Goal: Task Accomplishment & Management: Use online tool/utility

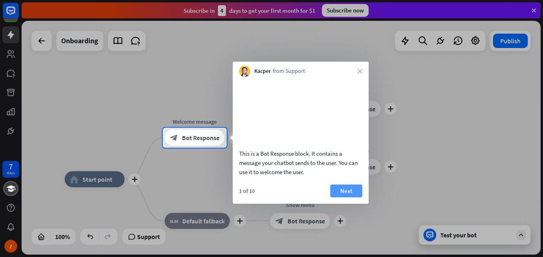
click at [345, 180] on div "This is a Bot Response block. It contains a message your chatbot sends to the u…" at bounding box center [301, 129] width 136 height 104
click at [340, 197] on button "Next" at bounding box center [346, 190] width 32 height 13
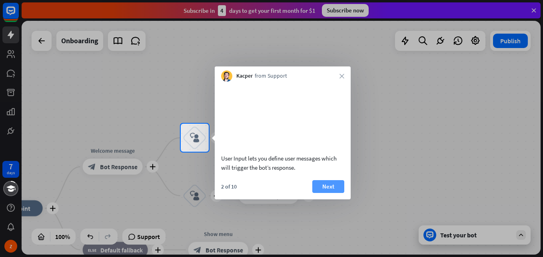
click at [318, 193] on button "Next" at bounding box center [328, 186] width 32 height 13
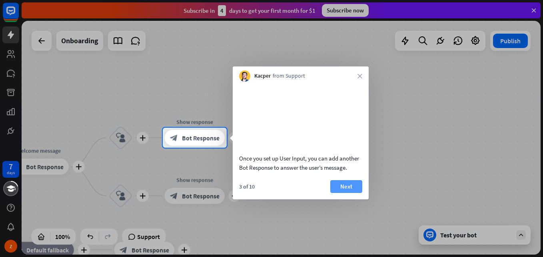
click at [341, 193] on button "Next" at bounding box center [346, 186] width 32 height 13
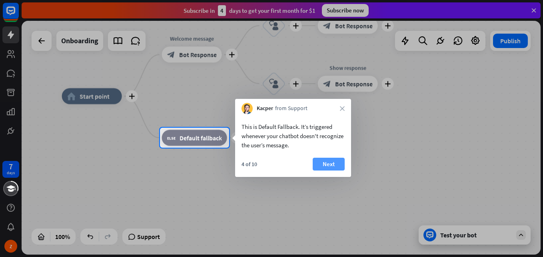
click at [320, 161] on button "Next" at bounding box center [329, 163] width 32 height 13
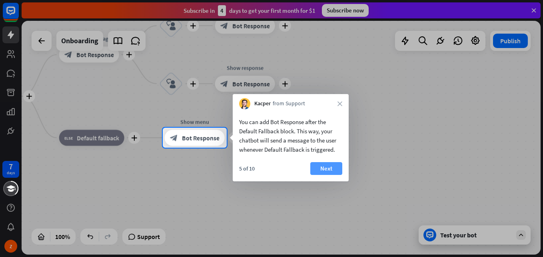
click at [313, 165] on button "Next" at bounding box center [326, 168] width 32 height 13
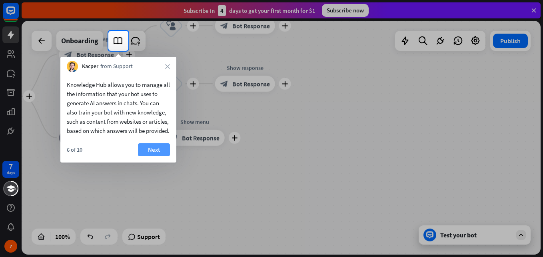
click at [157, 156] on button "Next" at bounding box center [154, 149] width 32 height 13
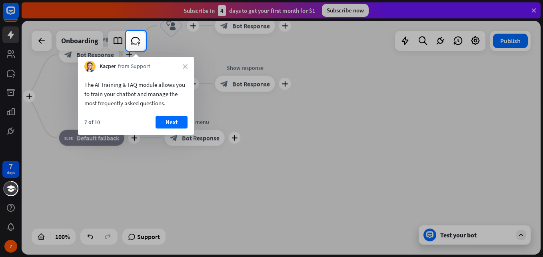
click at [172, 115] on div "The AI Training & FAQ module allows you to train your chatbot and manage the mo…" at bounding box center [136, 103] width 116 height 63
click at [171, 125] on button "Next" at bounding box center [171, 122] width 32 height 13
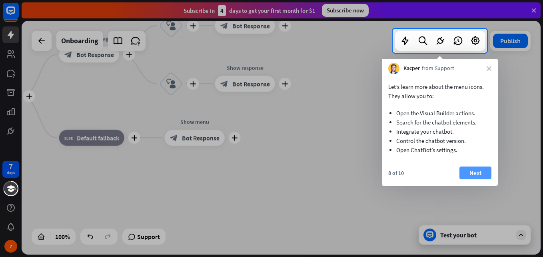
click at [473, 171] on button "Next" at bounding box center [475, 172] width 32 height 13
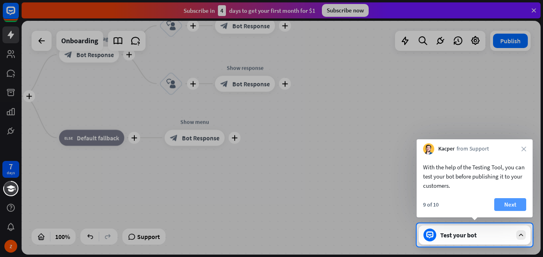
click at [512, 203] on button "Next" at bounding box center [510, 204] width 32 height 13
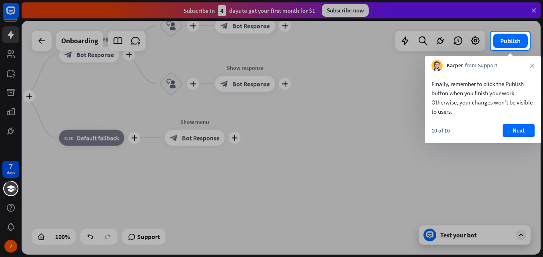
drag, startPoint x: 524, startPoint y: 119, endPoint x: 520, endPoint y: 123, distance: 5.1
click at [523, 122] on div "Finally, remember to click the Publish button when you finish your work. Otherw…" at bounding box center [483, 107] width 116 height 72
click at [512, 127] on button "Next" at bounding box center [518, 130] width 32 height 13
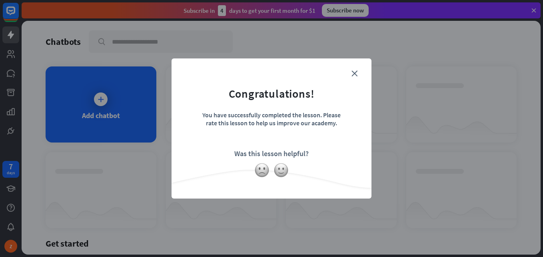
click at [358, 75] on form "Congratulations! You have successfully completed the lesson. Please rate this l…" at bounding box center [271, 116] width 180 height 96
click at [258, 175] on img at bounding box center [261, 169] width 15 height 15
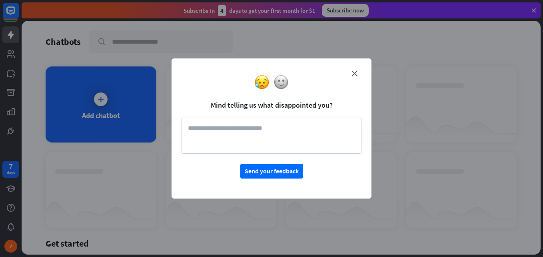
click at [358, 75] on div at bounding box center [271, 81] width 200 height 15
click at [349, 75] on div "close Mind telling us what disappointed you? Send your feedback" at bounding box center [271, 128] width 200 height 140
click at [351, 72] on form "Mind telling us what disappointed you? Send your feedback" at bounding box center [271, 123] width 180 height 110
click at [354, 71] on icon "close" at bounding box center [354, 73] width 6 height 6
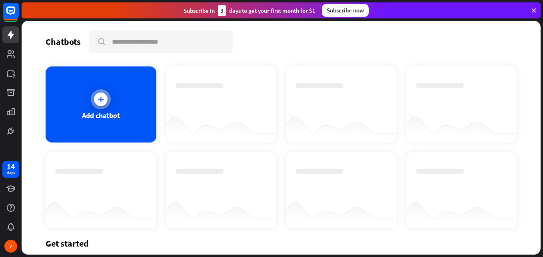
click at [98, 95] on icon at bounding box center [101, 99] width 8 height 8
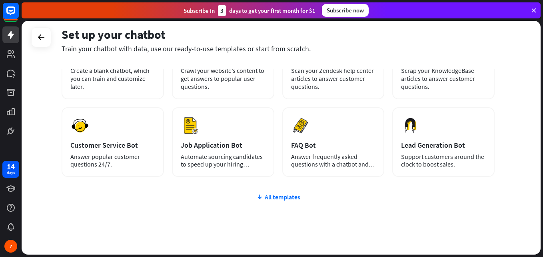
scroll to position [97, 0]
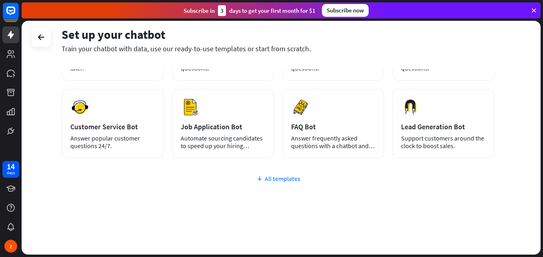
click at [293, 176] on div "All templates" at bounding box center [278, 178] width 433 height 8
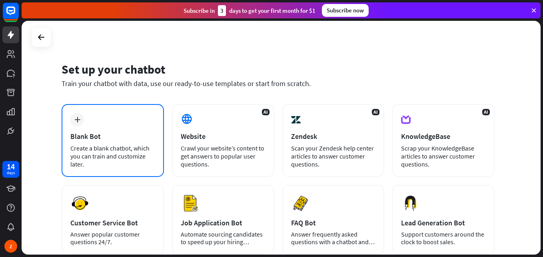
scroll to position [0, 0]
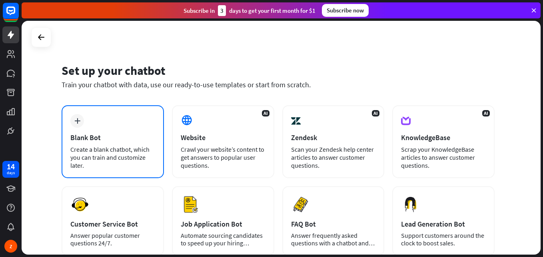
click at [90, 129] on div "plus Blank Bot Create a blank chatbot, which you can train and customize later." at bounding box center [113, 141] width 102 height 73
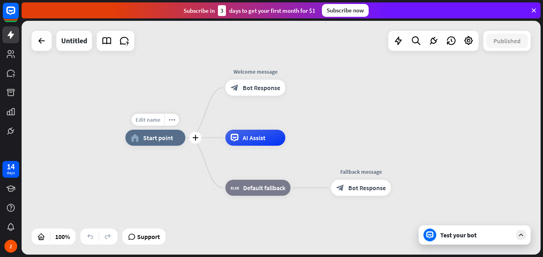
click at [152, 119] on span "Edit name" at bounding box center [147, 119] width 25 height 7
click at [147, 140] on span "Start point" at bounding box center [158, 137] width 30 height 8
click at [152, 124] on div "Edit name" at bounding box center [147, 120] width 33 height 12
